Goal: Find specific page/section: Locate a particular part of the current website

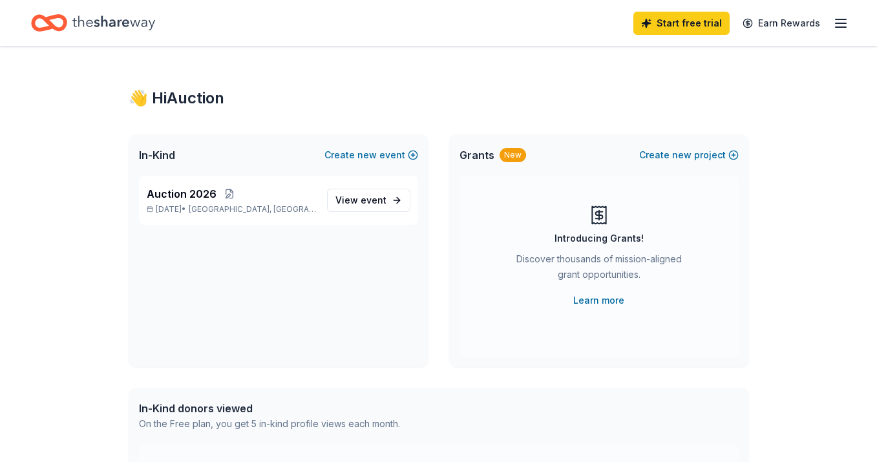
click at [843, 32] on div "Start free trial Earn Rewards" at bounding box center [740, 23] width 215 height 30
click at [840, 25] on icon "button" at bounding box center [841, 24] width 16 height 16
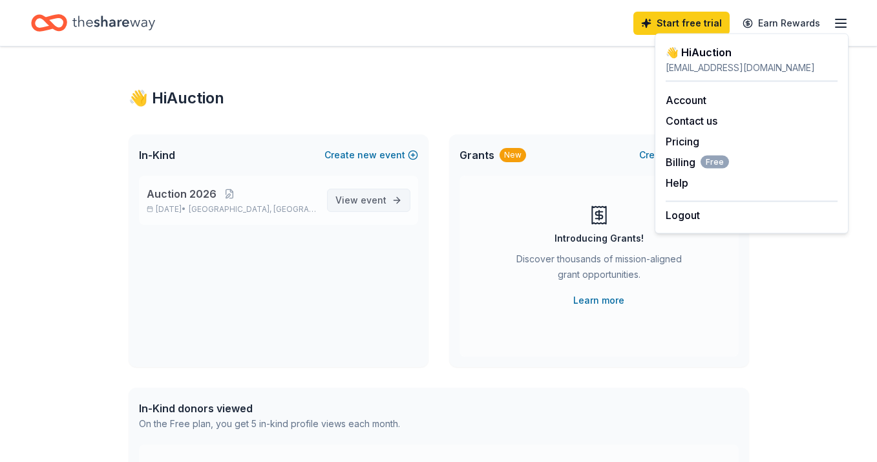
click at [350, 198] on span "View event" at bounding box center [360, 201] width 51 height 16
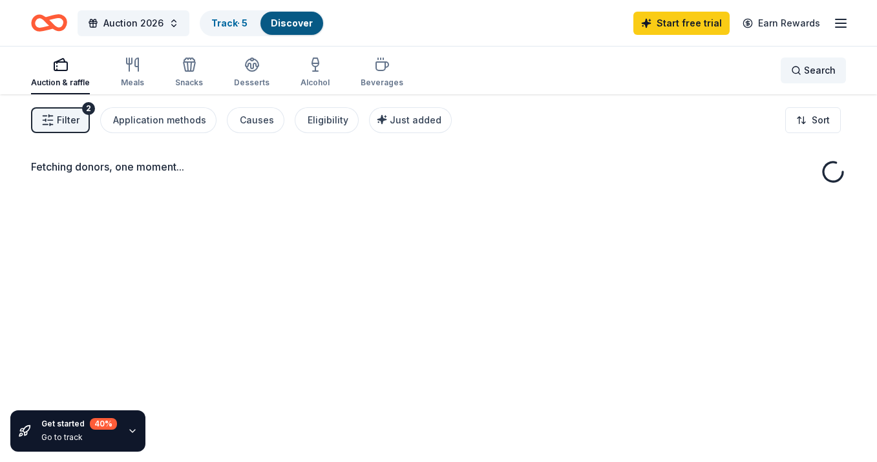
click at [818, 69] on span "Search" at bounding box center [820, 71] width 32 height 16
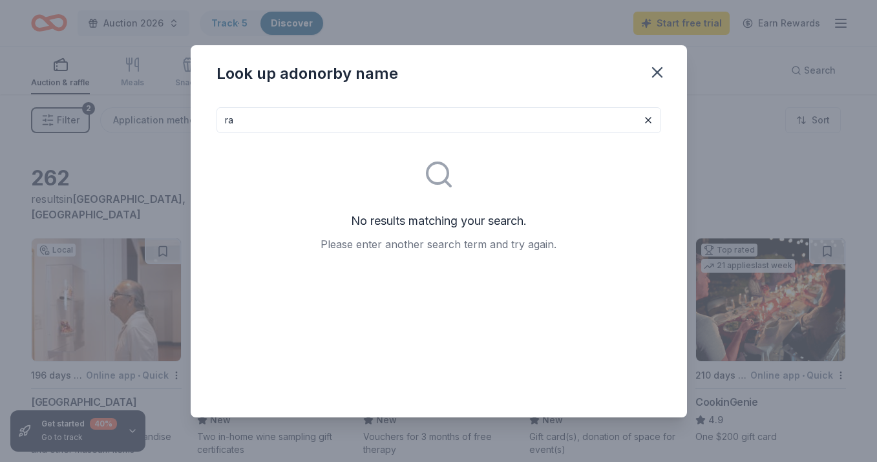
type input "r"
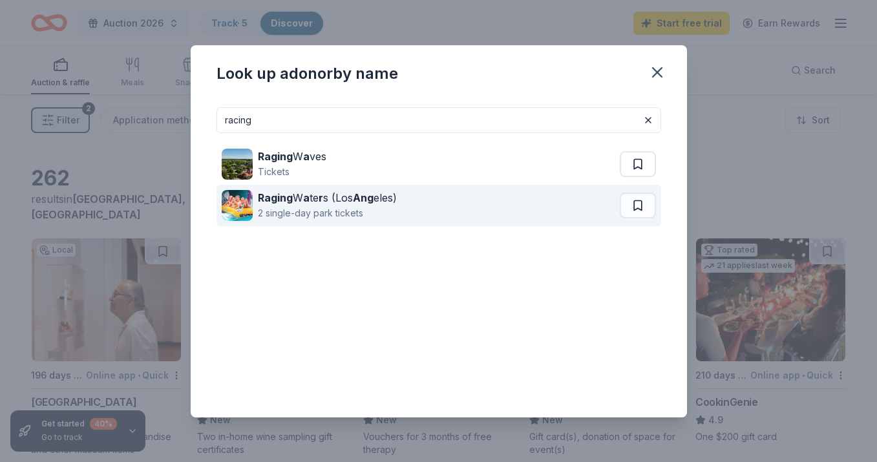
type input "racing"
click at [240, 215] on img at bounding box center [237, 205] width 31 height 31
